Goal: Task Accomplishment & Management: Use online tool/utility

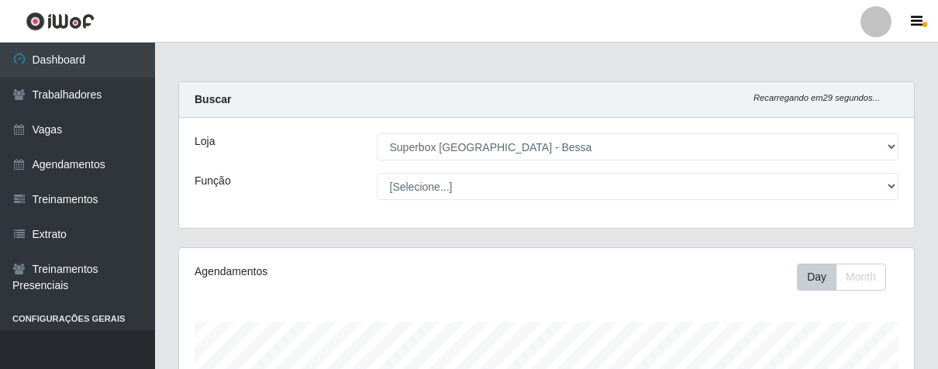
select select "206"
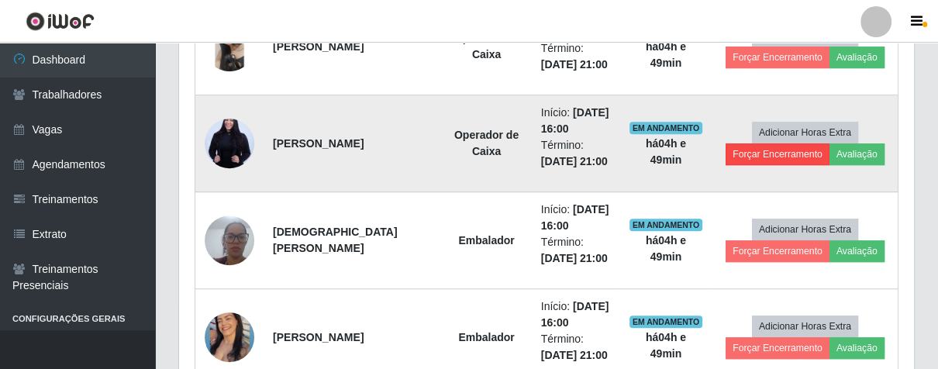
scroll to position [321, 734]
click at [798, 164] on button "Forçar Encerramento" at bounding box center [778, 154] width 104 height 22
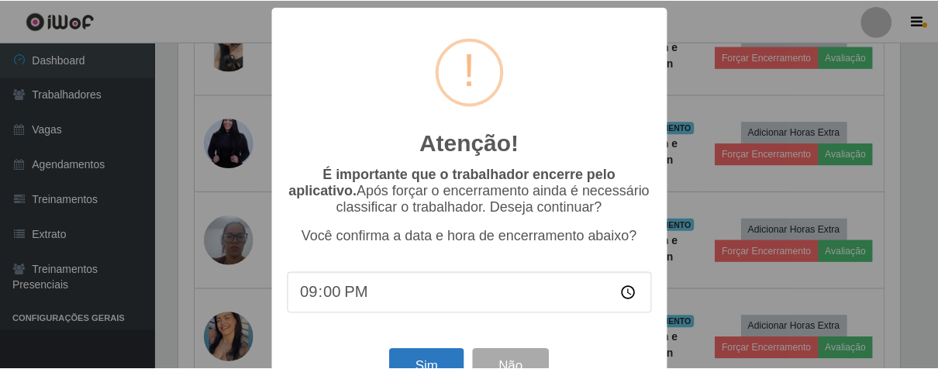
scroll to position [53, 0]
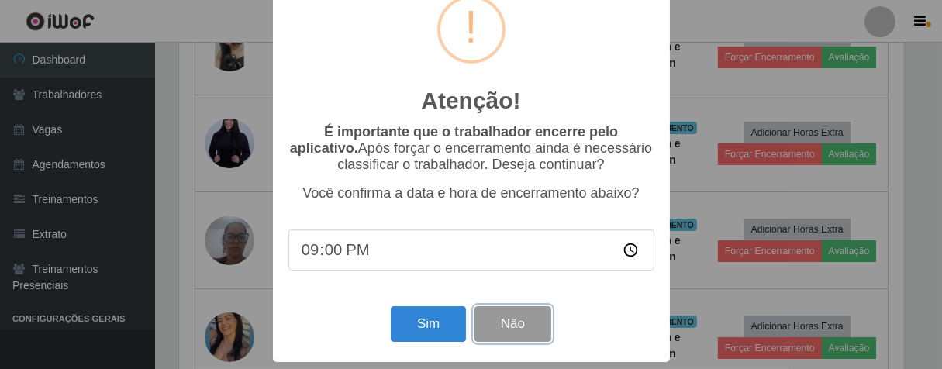
click at [499, 335] on button "Não" at bounding box center [512, 324] width 77 height 36
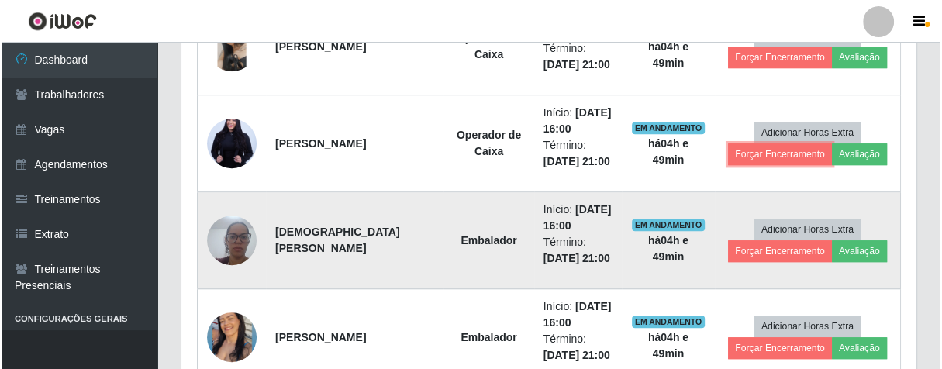
scroll to position [321, 734]
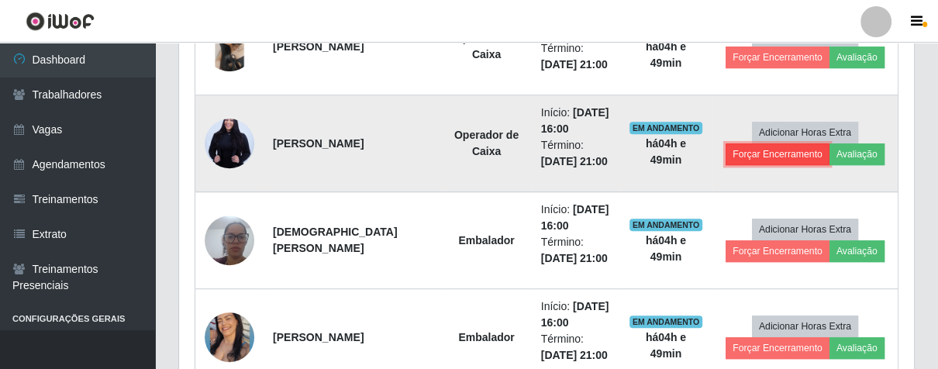
click at [753, 153] on button "Forçar Encerramento" at bounding box center [778, 154] width 104 height 22
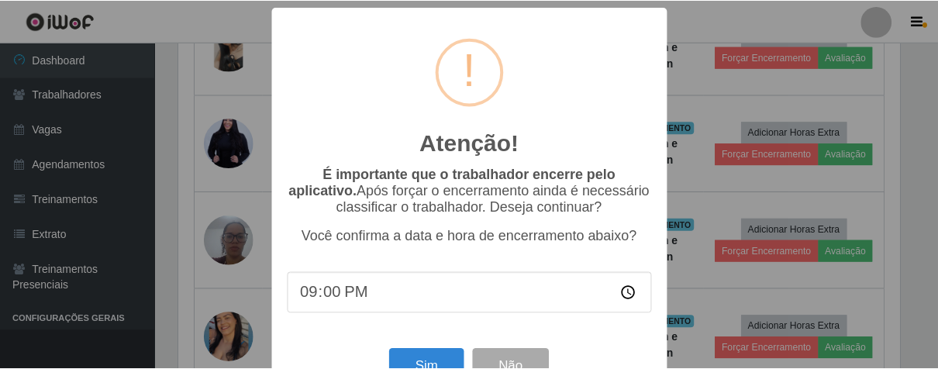
scroll to position [321, 726]
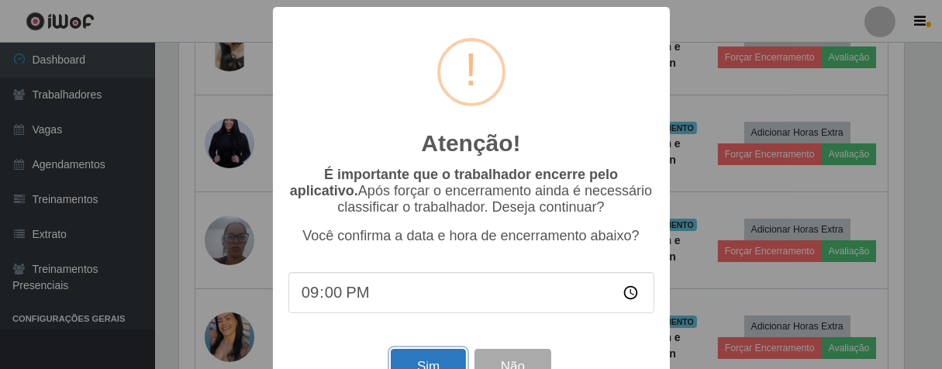
click at [443, 360] on button "Sim" at bounding box center [428, 367] width 75 height 36
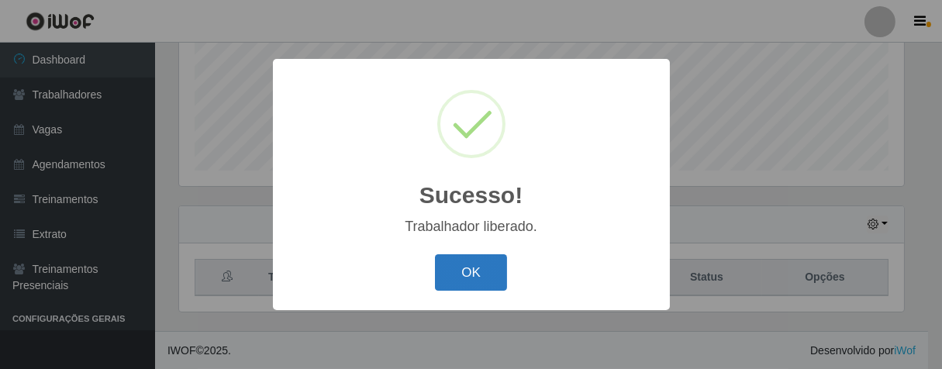
click at [453, 281] on button "OK" at bounding box center [471, 272] width 72 height 36
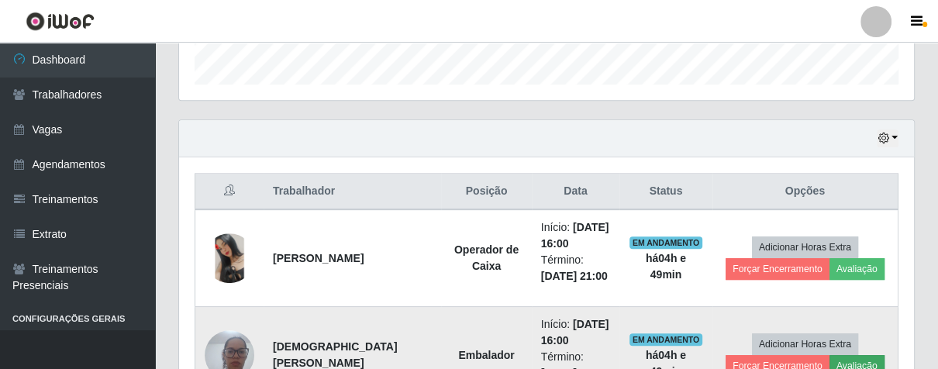
scroll to position [642, 0]
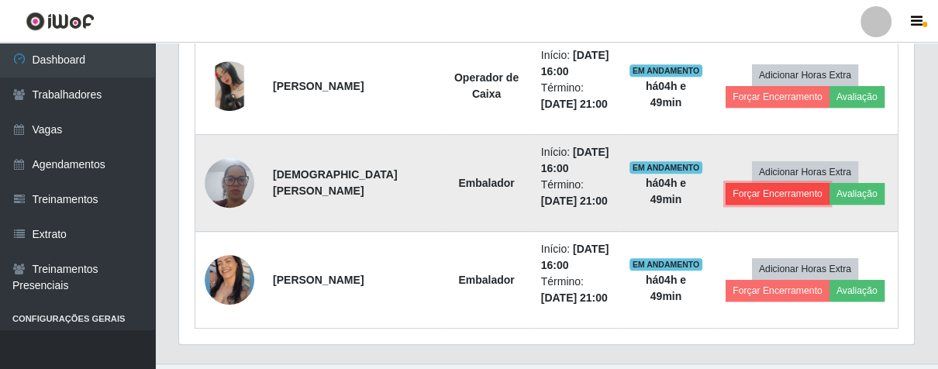
click at [779, 196] on button "Forçar Encerramento" at bounding box center [778, 194] width 104 height 22
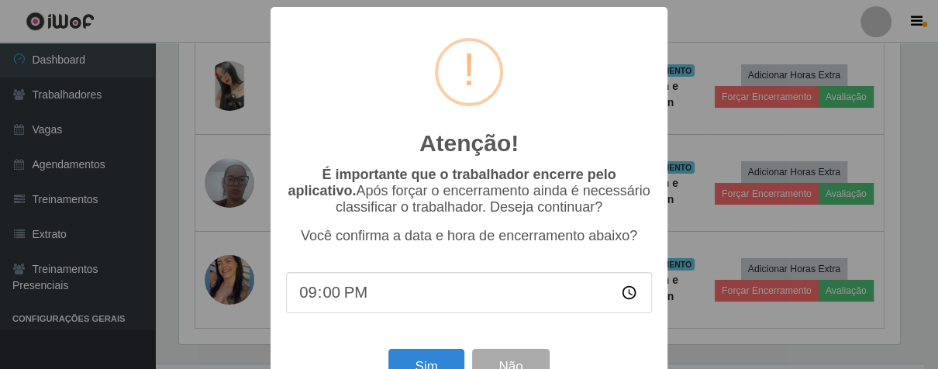
scroll to position [321, 726]
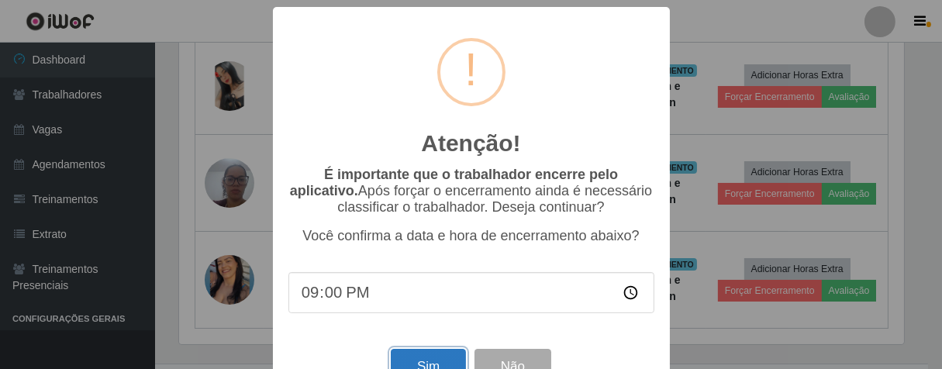
click at [427, 364] on button "Sim" at bounding box center [428, 367] width 75 height 36
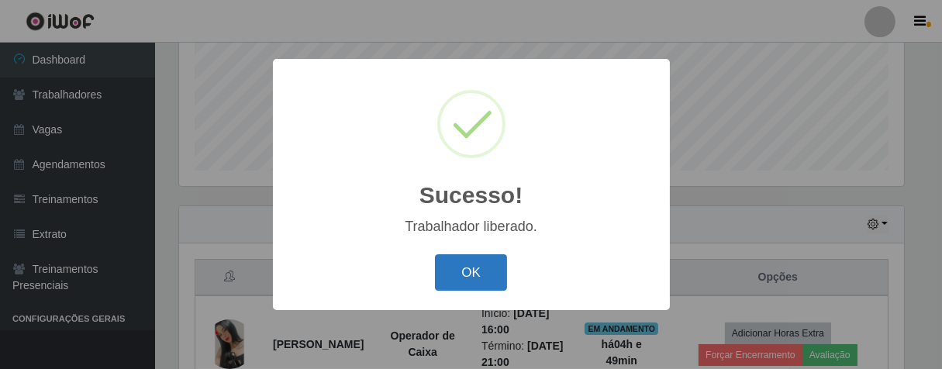
drag, startPoint x: 518, startPoint y: 258, endPoint x: 461, endPoint y: 268, distance: 57.5
click at [518, 259] on div "OK Cancel" at bounding box center [471, 272] width 366 height 44
click at [460, 268] on button "OK" at bounding box center [471, 272] width 72 height 36
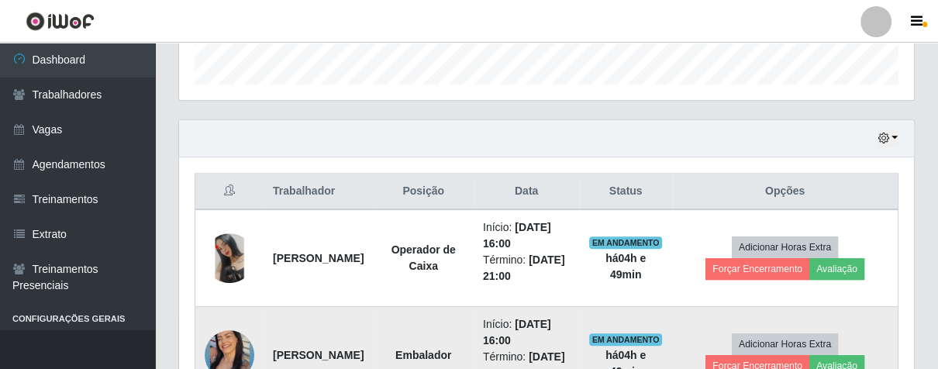
scroll to position [321, 734]
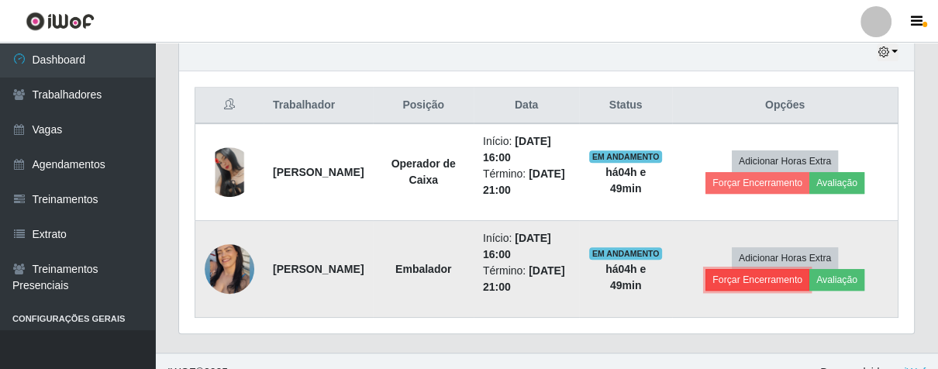
click at [738, 285] on button "Forçar Encerramento" at bounding box center [757, 280] width 104 height 22
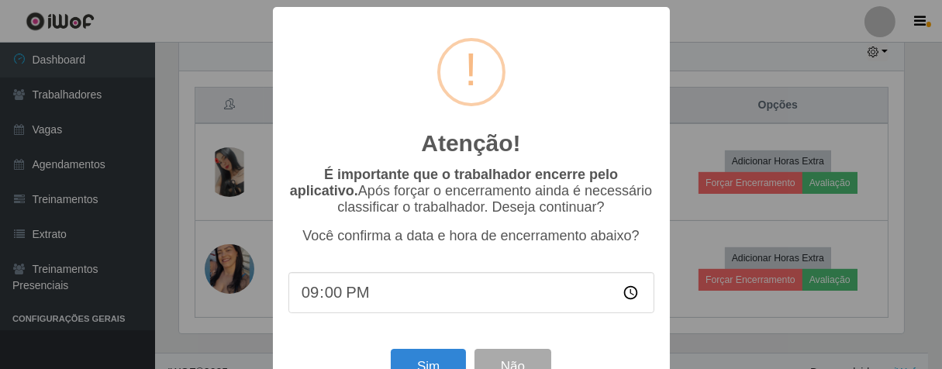
click at [431, 358] on div "Sim Não" at bounding box center [471, 366] width 366 height 44
click at [431, 367] on button "Sim" at bounding box center [428, 367] width 75 height 36
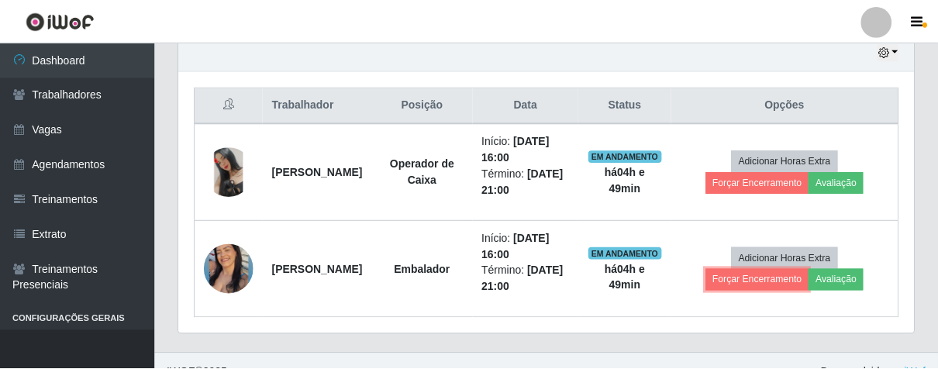
scroll to position [0, 0]
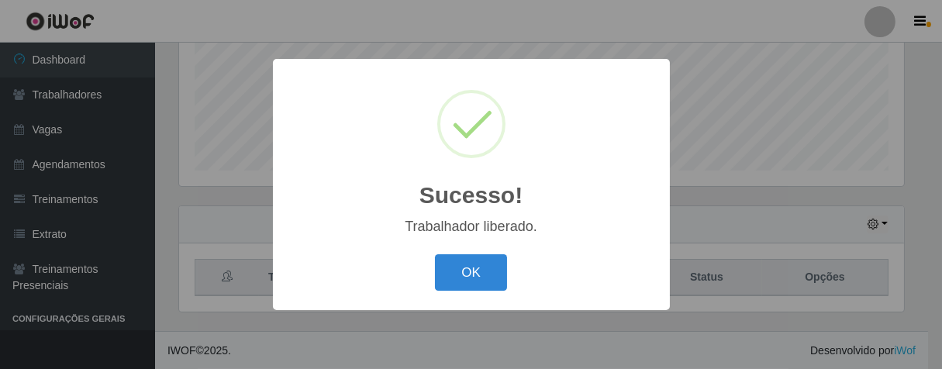
click at [435, 254] on button "OK" at bounding box center [471, 272] width 72 height 36
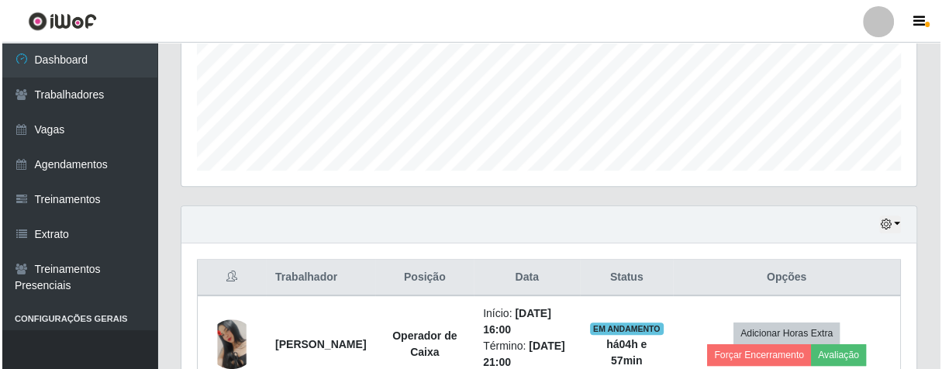
scroll to position [480, 0]
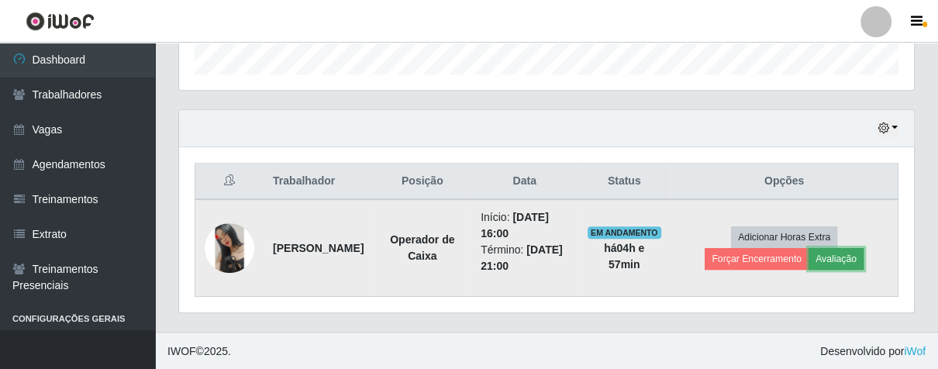
click at [840, 257] on button "Avaliação" at bounding box center [836, 259] width 55 height 22
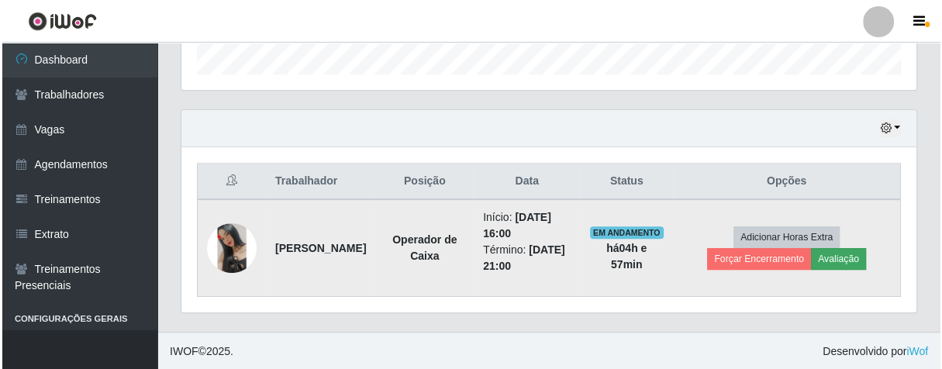
scroll to position [321, 726]
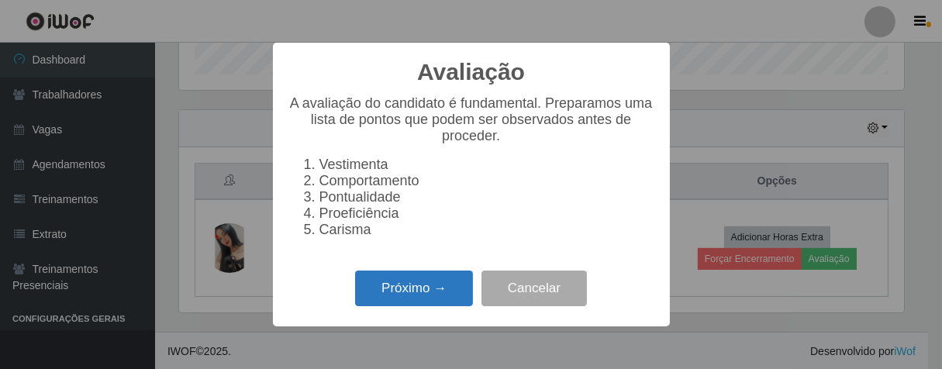
click at [457, 300] on button "Próximo →" at bounding box center [414, 289] width 118 height 36
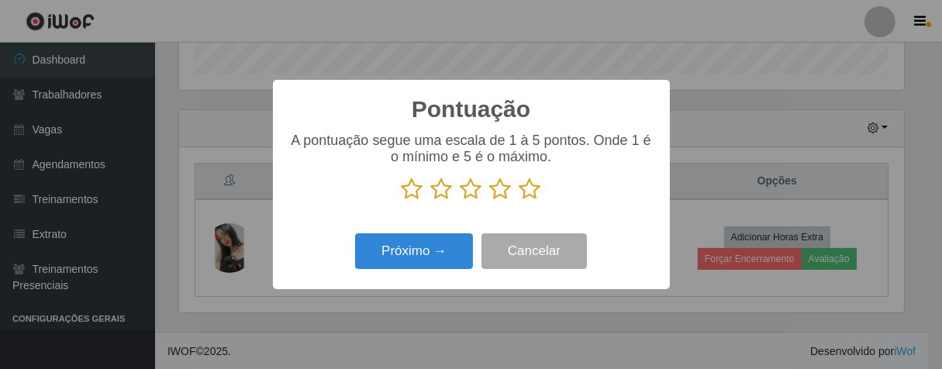
drag, startPoint x: 532, startPoint y: 188, endPoint x: 453, endPoint y: 219, distance: 84.6
click at [529, 190] on icon at bounding box center [530, 189] width 22 height 23
click at [519, 201] on input "radio" at bounding box center [519, 201] width 0 height 0
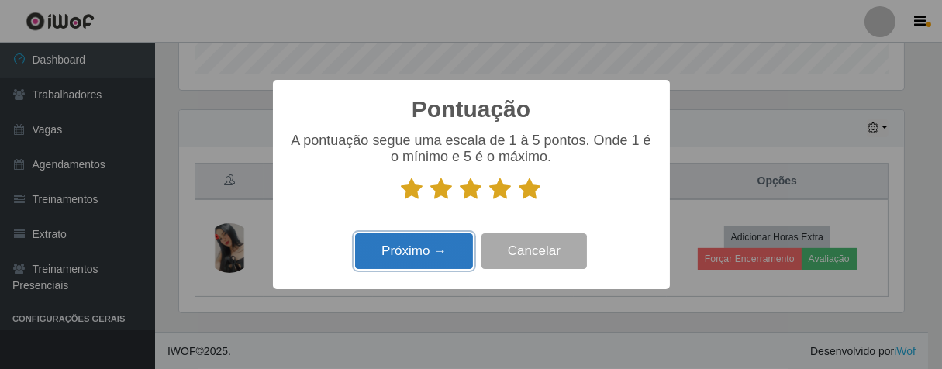
click at [441, 260] on button "Próximo →" at bounding box center [414, 251] width 118 height 36
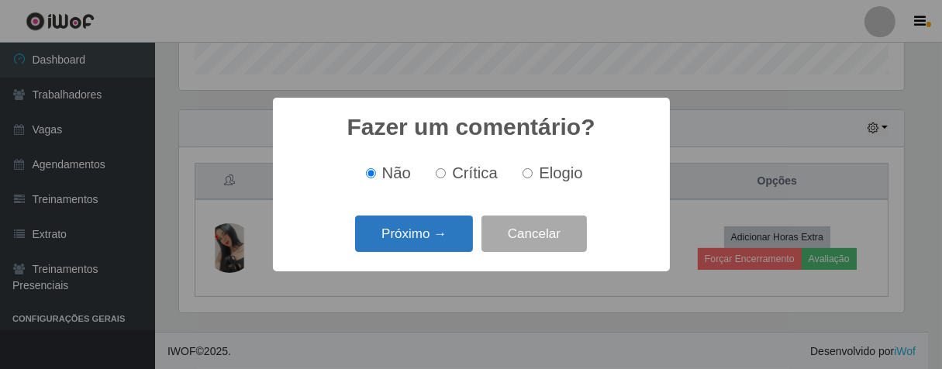
click at [449, 235] on button "Próximo →" at bounding box center [414, 233] width 118 height 36
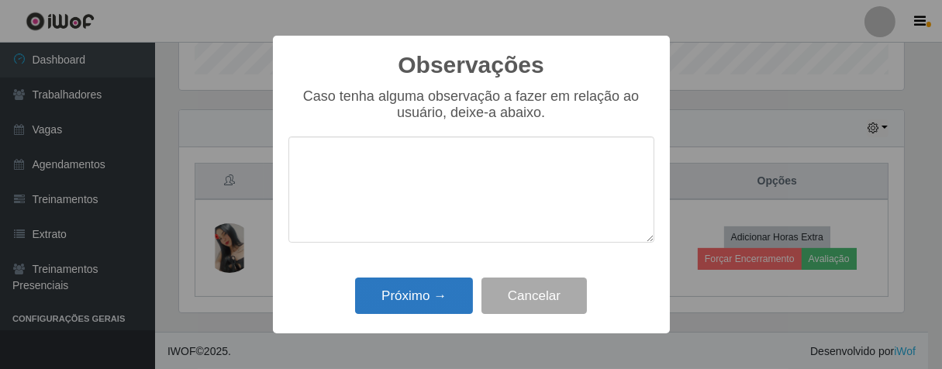
drag, startPoint x: 435, startPoint y: 274, endPoint x: 438, endPoint y: 295, distance: 21.2
click at [436, 281] on div "Observações × Caso tenha alguma observação a fazer em relação ao usuário, deixe…" at bounding box center [471, 185] width 397 height 298
drag, startPoint x: 438, startPoint y: 295, endPoint x: 526, endPoint y: 259, distance: 94.9
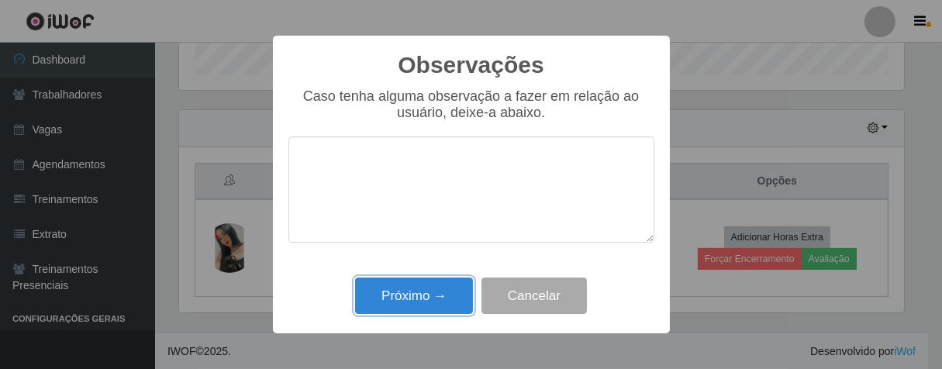
click at [439, 296] on button "Próximo →" at bounding box center [414, 296] width 118 height 36
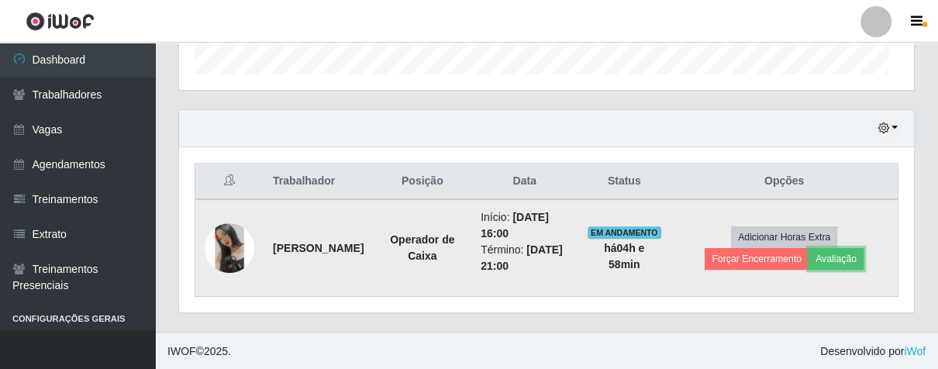
scroll to position [321, 734]
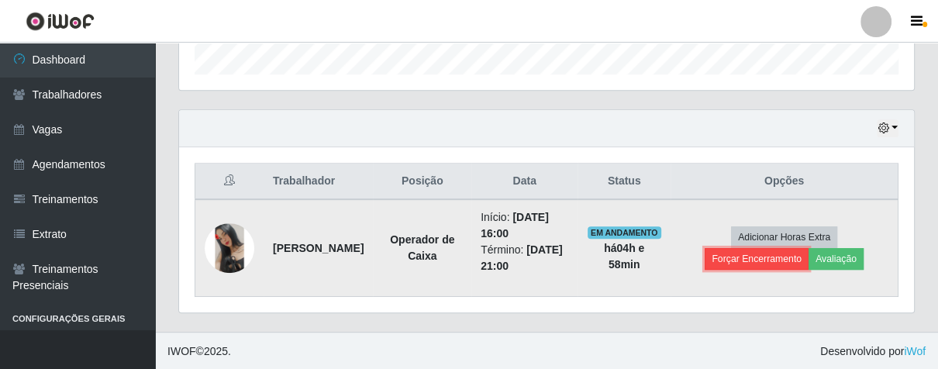
click at [749, 266] on button "Forçar Encerramento" at bounding box center [757, 259] width 104 height 22
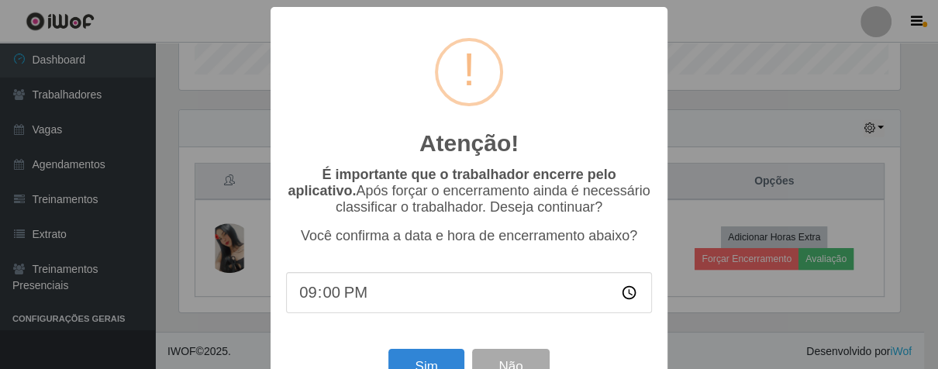
scroll to position [321, 726]
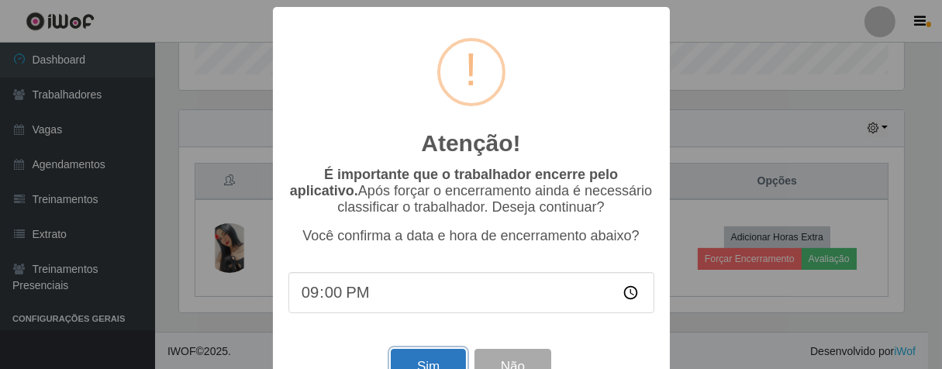
click at [425, 364] on button "Sim" at bounding box center [428, 367] width 75 height 36
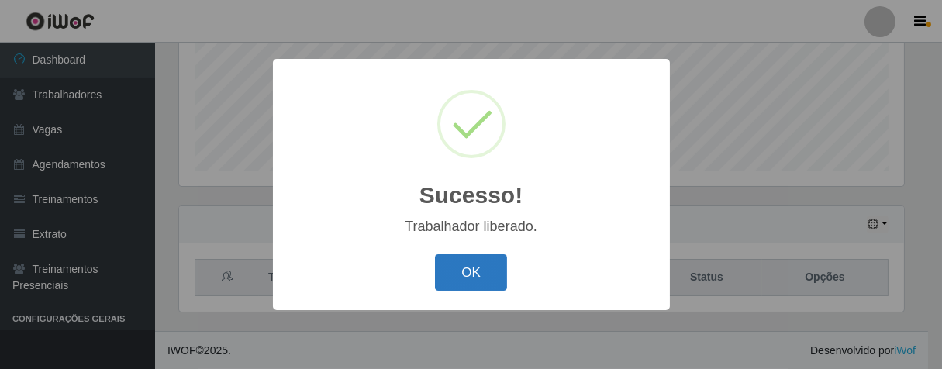
click at [474, 273] on button "OK" at bounding box center [471, 272] width 72 height 36
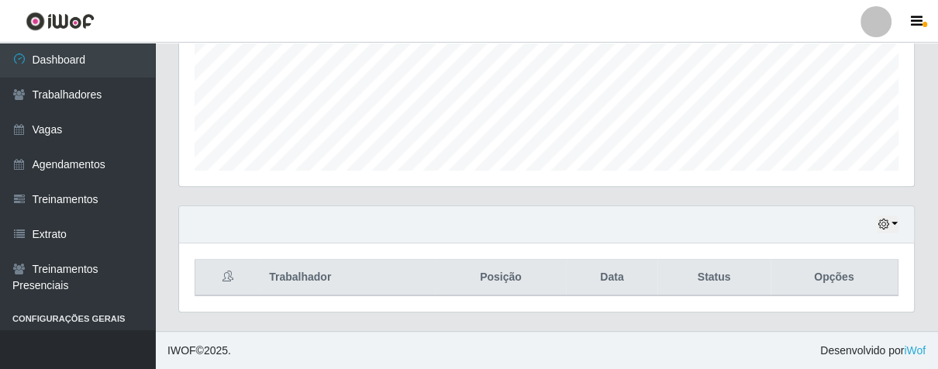
scroll to position [321, 734]
